Goal: Task Accomplishment & Management: Manage account settings

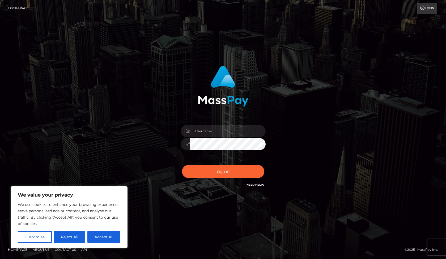
click at [202, 138] on div at bounding box center [223, 141] width 93 height 41
click at [203, 135] on input "text" at bounding box center [227, 131] width 75 height 12
click at [258, 132] on input "text" at bounding box center [227, 131] width 75 height 12
click at [244, 133] on input "text" at bounding box center [227, 131] width 75 height 12
type input "[DOMAIN_NAME][EMAIL_ADDRESS][DOMAIN_NAME]"
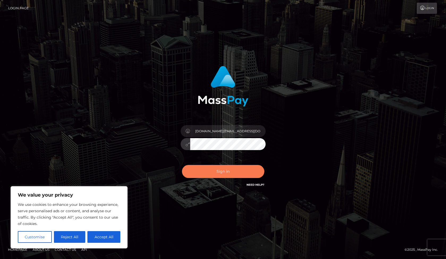
click at [234, 170] on button "Sign in" at bounding box center [223, 171] width 82 height 13
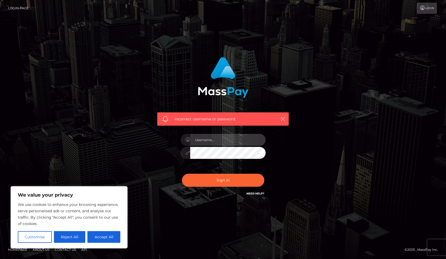
type input "[DOMAIN_NAME][EMAIL_ADDRESS][DOMAIN_NAME]"
click at [210, 169] on div "[DOMAIN_NAME][EMAIL_ADDRESS][DOMAIN_NAME]" at bounding box center [223, 150] width 93 height 41
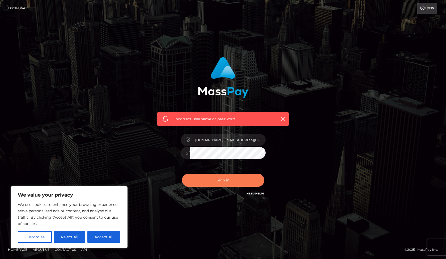
click at [215, 177] on button "Sign in" at bounding box center [223, 180] width 82 height 13
